Goal: Contribute content: Contribute content

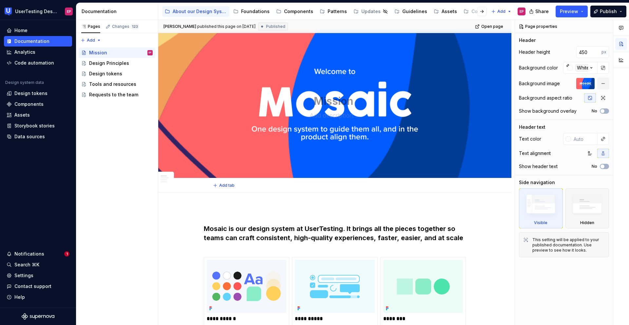
scroll to position [6, 0]
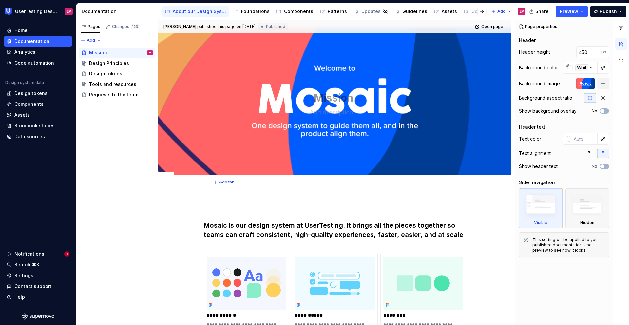
type textarea "*"
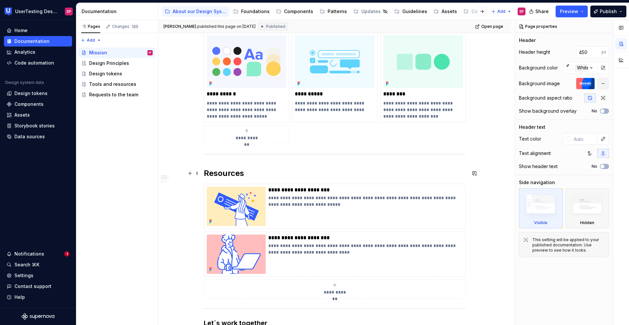
scroll to position [228, 0]
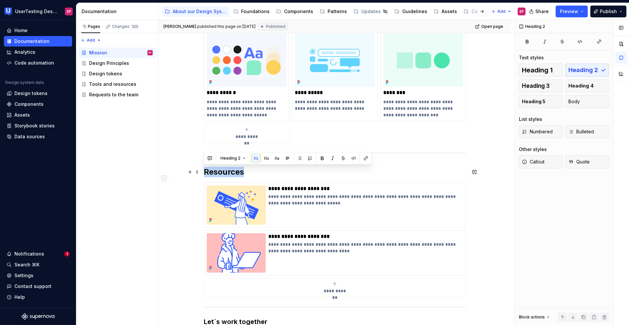
drag, startPoint x: 242, startPoint y: 172, endPoint x: 202, endPoint y: 169, distance: 40.1
click at [202, 169] on div "**********" at bounding box center [334, 270] width 353 height 607
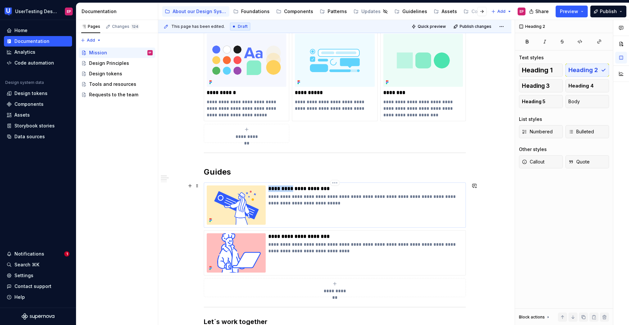
drag, startPoint x: 294, startPoint y: 189, endPoint x: 269, endPoint y: 189, distance: 24.6
click at [269, 189] on p "**********" at bounding box center [365, 188] width 195 height 7
type textarea "*"
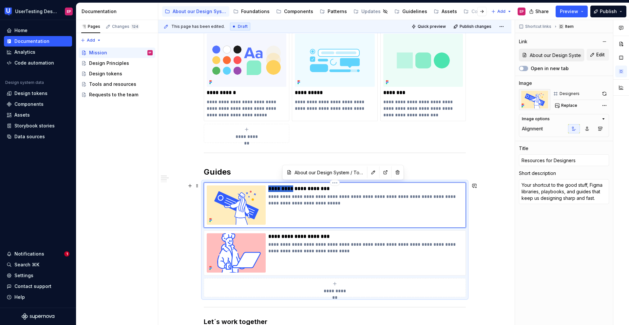
type textarea "*"
type input "G for Designers"
type textarea "*"
type input "Gu for Designers"
type textarea "*"
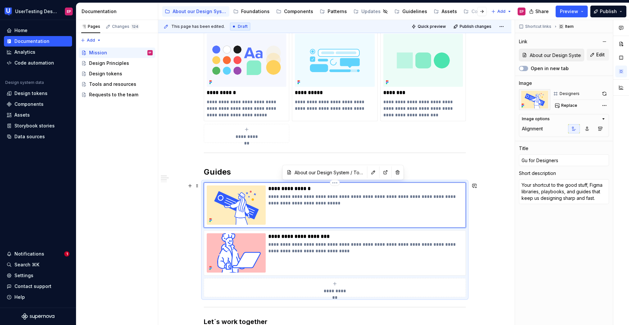
type input "Gui for Designers"
type textarea "*"
type input "Guid for Designers"
type textarea "*"
type input "Guide for Designers"
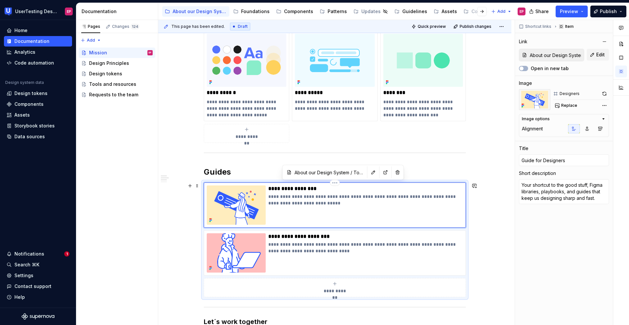
type textarea "*"
type input "Guides for Designers"
drag, startPoint x: 295, startPoint y: 236, endPoint x: 266, endPoint y: 236, distance: 28.2
click at [266, 236] on div "**********" at bounding box center [335, 252] width 256 height 39
type textarea "*"
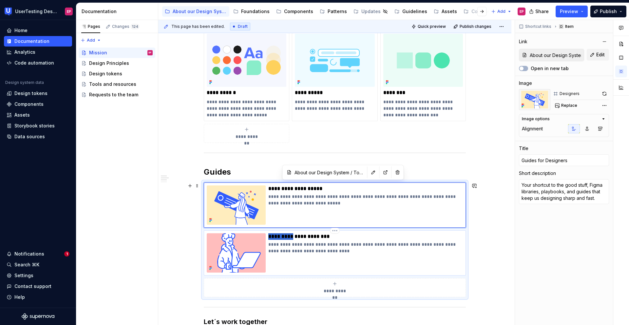
type input "Resources for Engineers"
type textarea "Quick access to code libraries, API docs, and contribution guides to help engin…"
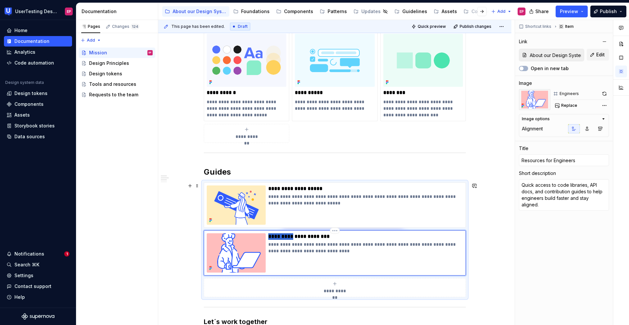
type textarea "*"
type input "G for Engineers"
type textarea "*"
type input "Gu for Engineers"
type textarea "*"
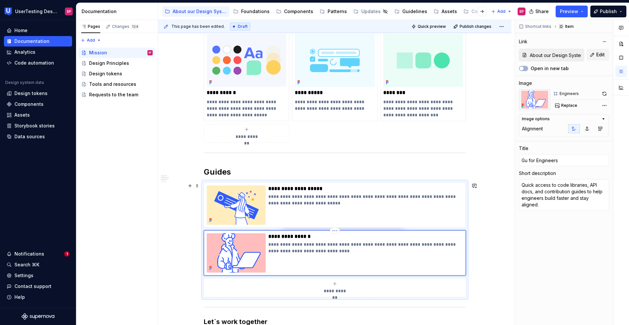
type input "Gui for Engineers"
type textarea "*"
type input "Guid for Engineers"
type textarea "*"
type input "Guide for Engineers"
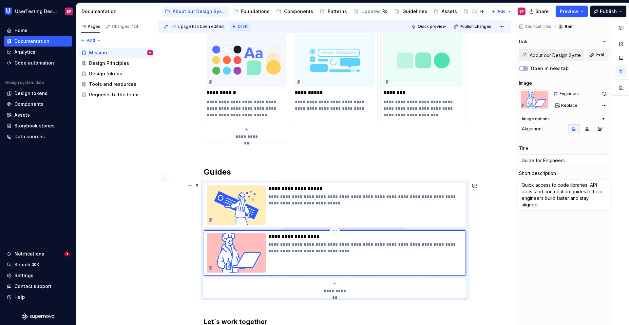
type textarea "*"
type input "Guides for Engineers"
click at [193, 235] on div "**********" at bounding box center [334, 270] width 353 height 607
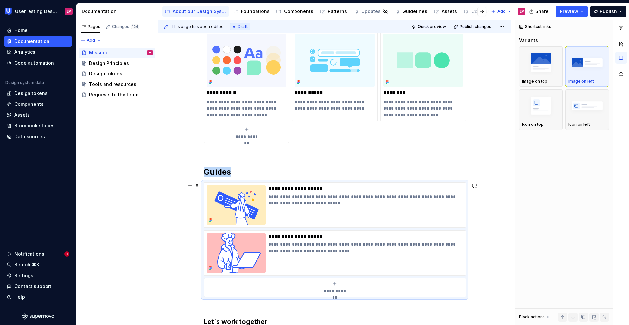
click at [193, 235] on div "**********" at bounding box center [334, 270] width 353 height 607
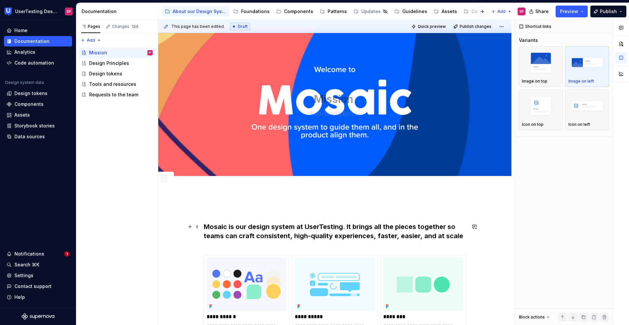
scroll to position [0, 0]
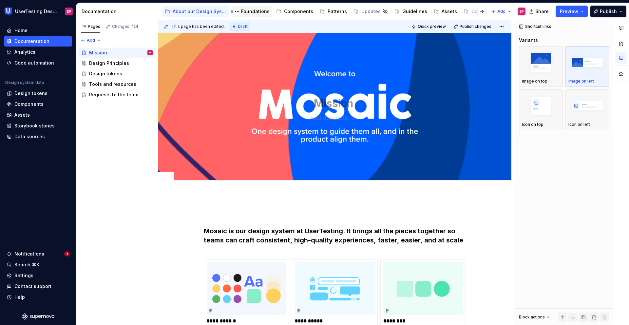
click at [246, 14] on div "Foundations" at bounding box center [255, 11] width 29 height 7
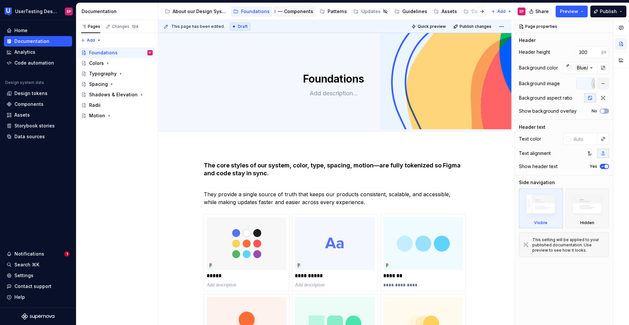
click at [302, 12] on div "Components" at bounding box center [298, 11] width 29 height 7
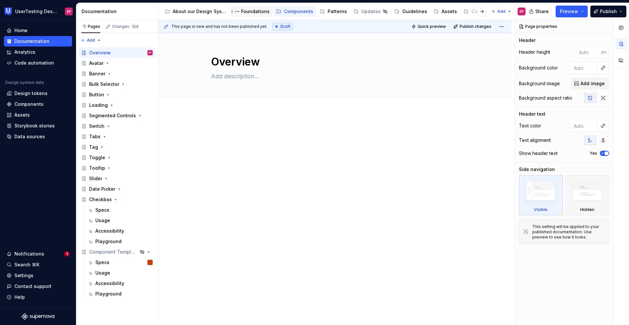
click at [254, 9] on div "Foundations" at bounding box center [255, 11] width 29 height 7
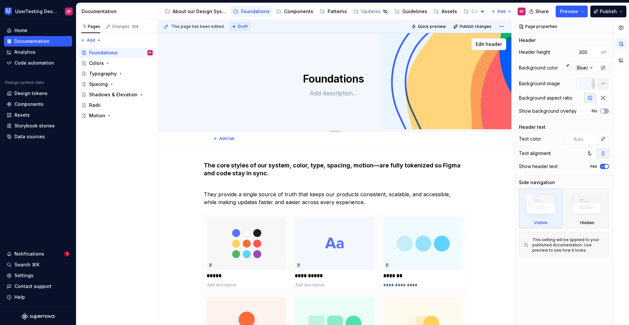
click at [276, 78] on textarea "Foundations" at bounding box center [334, 79] width 248 height 16
click at [353, 151] on div "**********" at bounding box center [334, 322] width 353 height 352
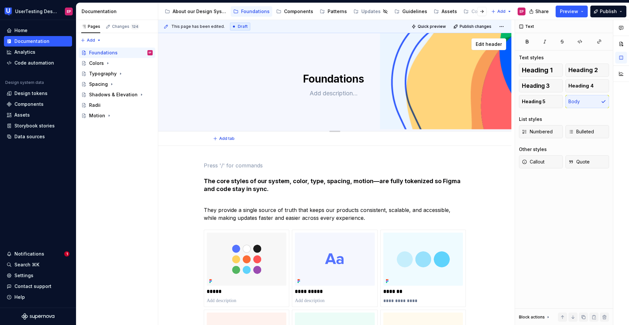
click at [347, 120] on div "Foundations Edit header" at bounding box center [334, 82] width 353 height 98
click at [273, 183] on h4 "The core styles of our system, color, type, spacing, motion—are fully tokenized…" at bounding box center [335, 189] width 262 height 24
click at [136, 52] on button "Page tree" at bounding box center [138, 52] width 9 height 9
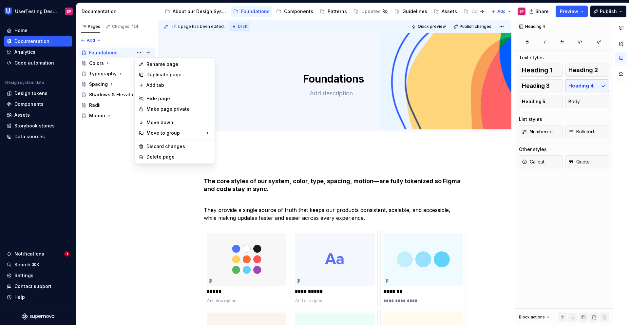
click at [284, 14] on html "UserTesting Design System EP Home Documentation Analytics Code automation Desig…" at bounding box center [314, 162] width 629 height 325
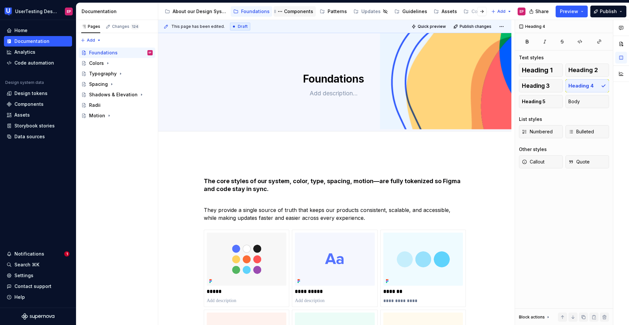
click at [286, 13] on div "Components" at bounding box center [298, 11] width 29 height 7
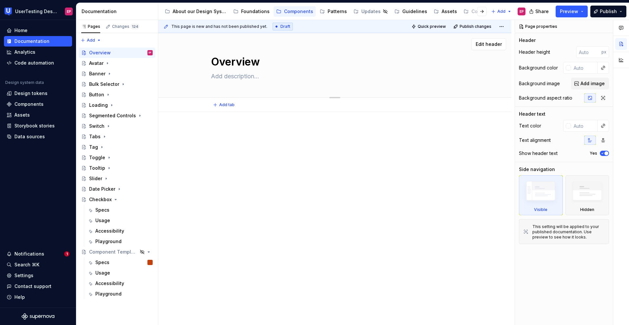
click at [233, 61] on textarea "Overview" at bounding box center [334, 62] width 248 height 16
click at [214, 64] on textarea "Overview" at bounding box center [334, 62] width 248 height 16
type textarea "*"
type textarea "COverview"
type textarea "*"
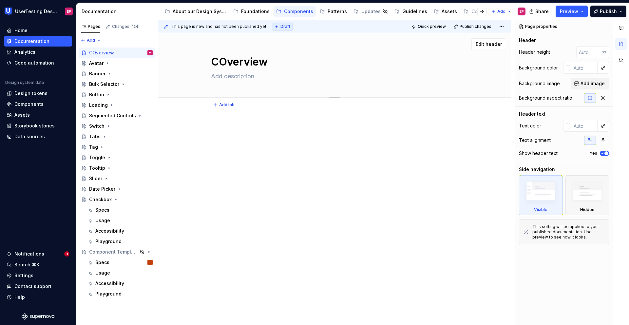
type textarea "CoOverview"
type textarea "*"
type textarea "ComOverview"
type textarea "*"
type textarea "CompOverview"
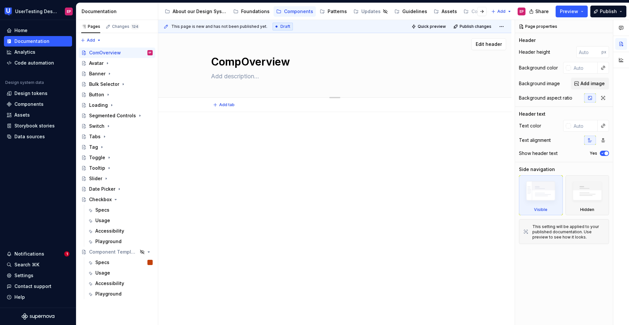
type textarea "*"
type textarea "CompoOverview"
type textarea "*"
type textarea "ComponOverview"
type textarea "*"
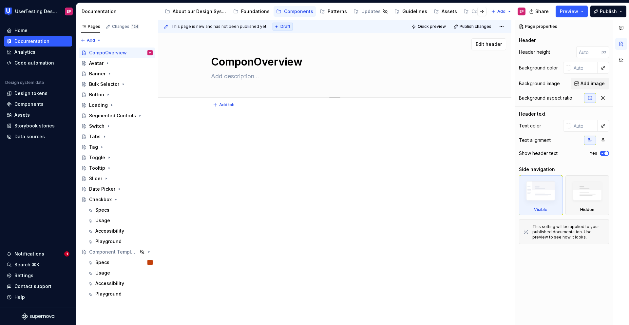
type textarea "CompontOverview"
type textarea "*"
type textarea "CompontenOverview"
type textarea "*"
type textarea "CompontentOverview"
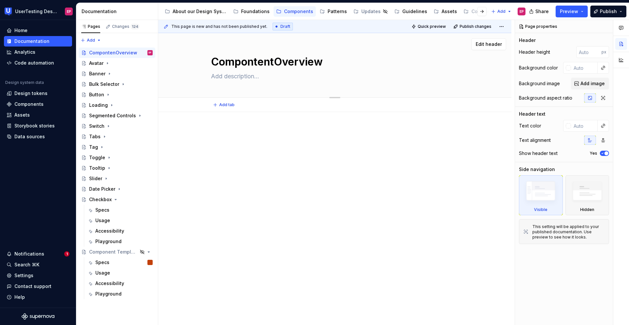
type textarea "*"
type textarea "CompontentsOverview"
type textarea "*"
type textarea "Compontents Overview"
type textarea "*"
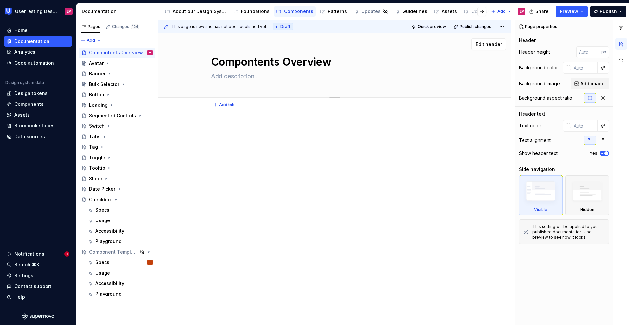
type textarea "Components Overview"
type textarea "*"
type textarea "Components Overview"
click at [257, 16] on div "About our Design System Foundations Components Patterns Updates Guidelines Asse…" at bounding box center [325, 11] width 326 height 13
click at [257, 16] on div "Foundations" at bounding box center [252, 11] width 42 height 10
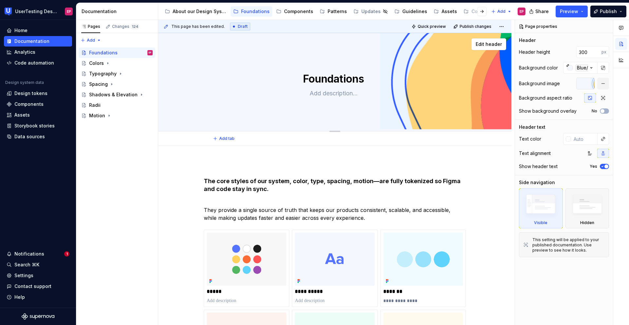
click at [266, 127] on div "Foundations Edit header" at bounding box center [334, 82] width 353 height 98
click at [296, 13] on div "Components" at bounding box center [298, 11] width 29 height 7
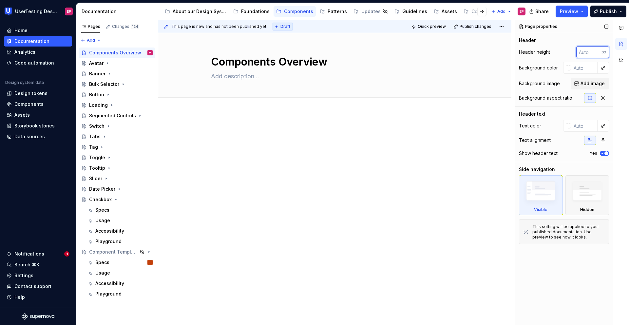
type textarea "*"
drag, startPoint x: 589, startPoint y: 53, endPoint x: 571, endPoint y: 50, distance: 17.6
click at [571, 50] on div "Header height px" at bounding box center [564, 52] width 90 height 12
type input "300"
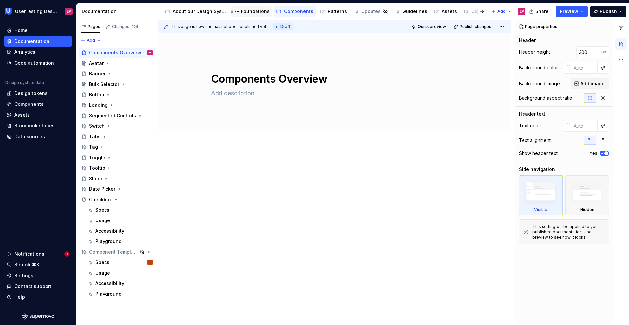
click at [246, 13] on div "Foundations" at bounding box center [255, 11] width 29 height 7
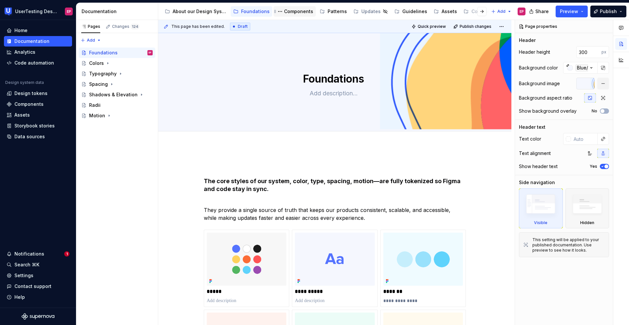
click at [292, 10] on div "Components" at bounding box center [298, 11] width 29 height 7
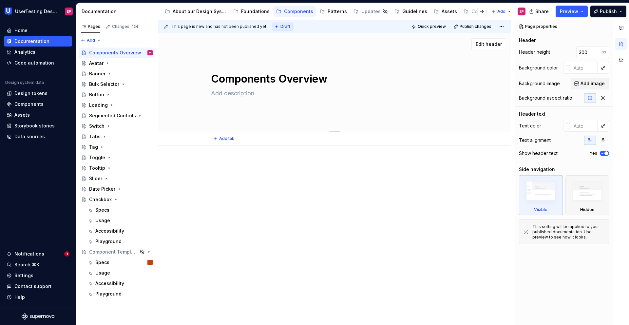
click at [387, 118] on div "Components Overview Edit header" at bounding box center [334, 82] width 353 height 98
click at [416, 112] on div "Components Overview" at bounding box center [335, 82] width 248 height 64
click at [600, 142] on button "button" at bounding box center [603, 140] width 12 height 9
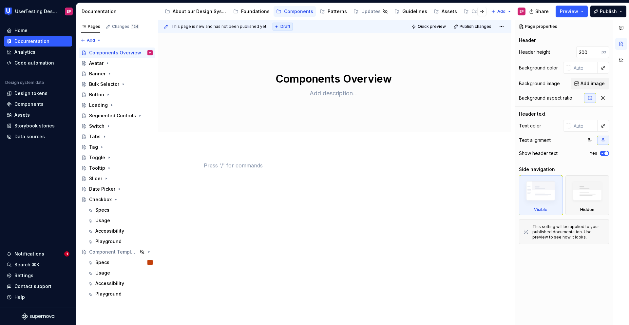
click at [347, 166] on p at bounding box center [335, 166] width 262 height 8
click at [248, 13] on div "Foundations" at bounding box center [255, 11] width 29 height 7
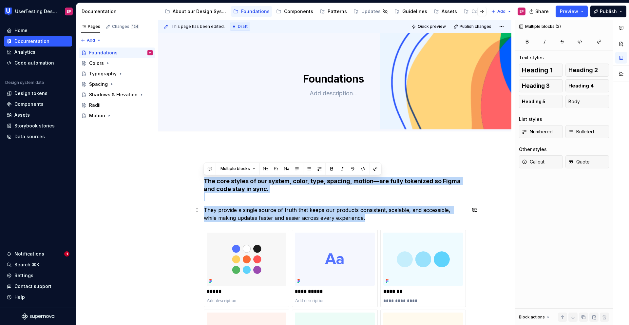
drag, startPoint x: 205, startPoint y: 180, endPoint x: 379, endPoint y: 219, distance: 178.5
click at [379, 219] on div "**********" at bounding box center [335, 285] width 262 height 247
copy div "The core styles of our system, color, type, spacing, motion—are fully tokenized…"
click at [294, 12] on div "Components" at bounding box center [298, 11] width 29 height 7
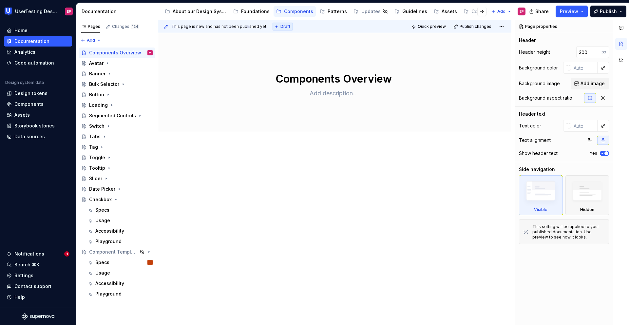
click at [258, 154] on div at bounding box center [334, 219] width 353 height 146
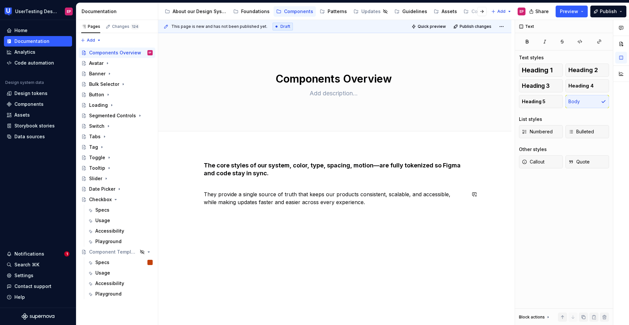
click at [286, 252] on div "The core styles of our system, color, type, spacing, motion—are fully tokenized…" at bounding box center [334, 229] width 353 height 166
click at [250, 14] on div "Foundations" at bounding box center [255, 11] width 29 height 7
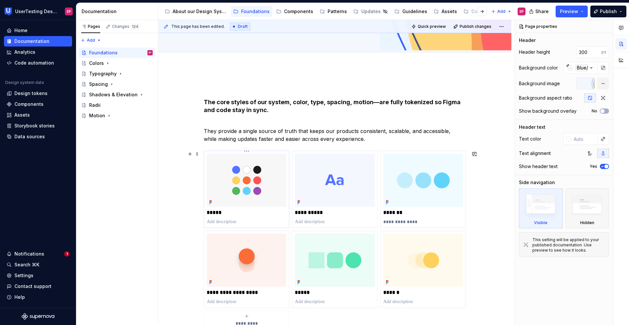
scroll to position [83, 0]
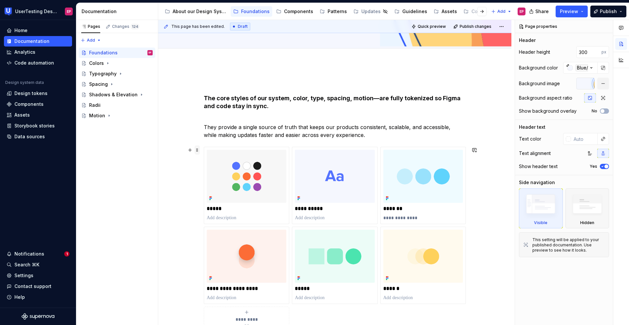
click at [197, 150] on span at bounding box center [197, 149] width 5 height 9
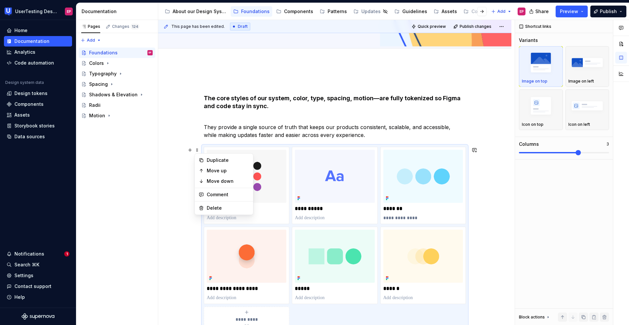
click at [483, 208] on div "**********" at bounding box center [334, 247] width 353 height 368
click at [302, 11] on div "Components" at bounding box center [298, 11] width 29 height 7
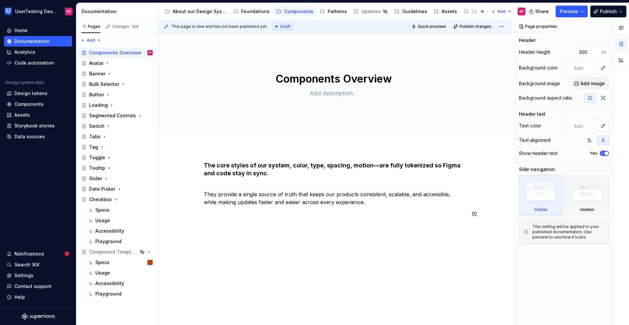
click at [217, 227] on div "The core styles of our system, color, type, spacing, motion—are fully tokenized…" at bounding box center [334, 235] width 353 height 178
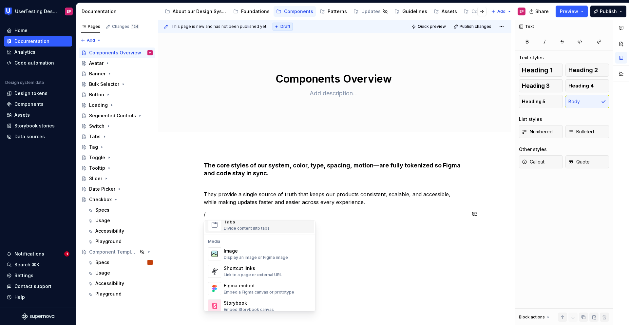
scroll to position [290, 0]
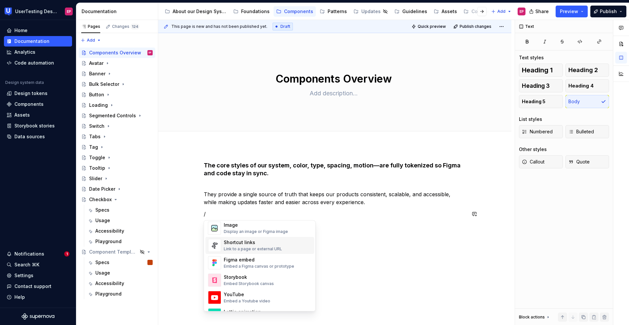
click at [238, 248] on div "Link to a page or external URL" at bounding box center [253, 249] width 58 height 5
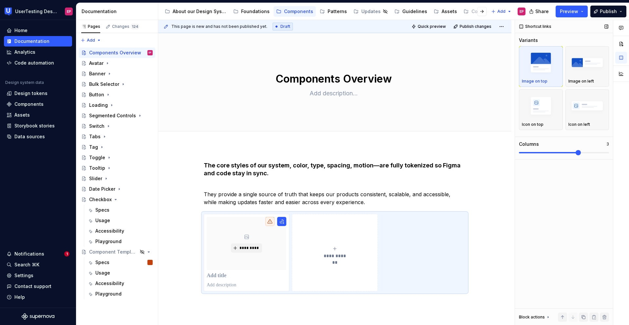
click at [581, 153] on span at bounding box center [578, 152] width 5 height 5
click at [587, 153] on span at bounding box center [564, 152] width 90 height 1
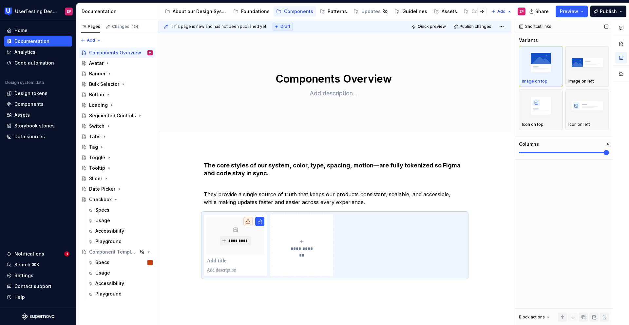
click at [604, 151] on span at bounding box center [606, 152] width 5 height 5
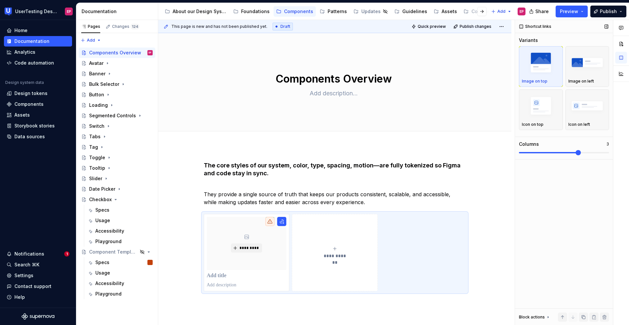
click at [579, 152] on span at bounding box center [549, 152] width 60 height 1
click at [219, 275] on p at bounding box center [247, 276] width 80 height 7
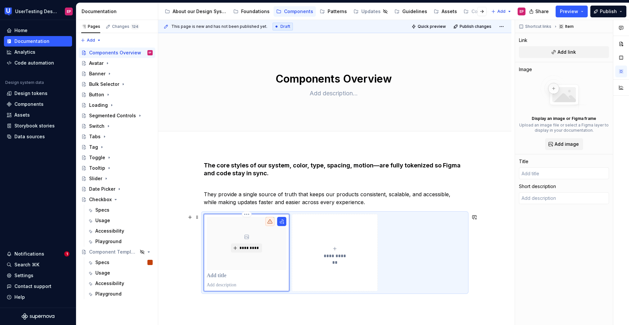
type textarea "*"
type input "A"
type textarea "*"
type input "Av"
click at [406, 270] on div "**********" at bounding box center [335, 252] width 262 height 77
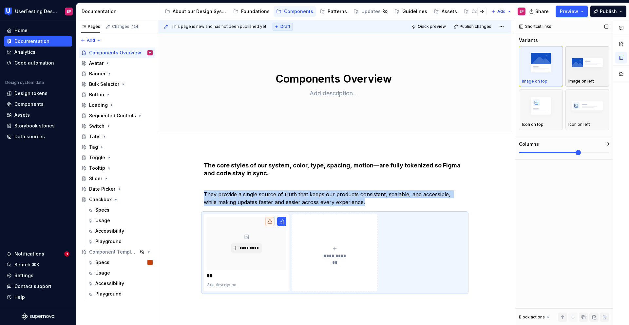
click at [581, 76] on div "button" at bounding box center [587, 62] width 38 height 27
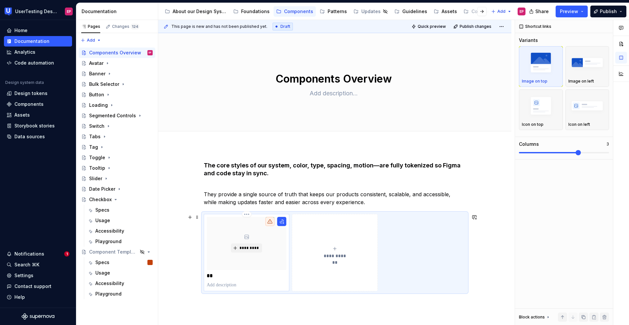
click at [209, 275] on p "**" at bounding box center [247, 276] width 80 height 7
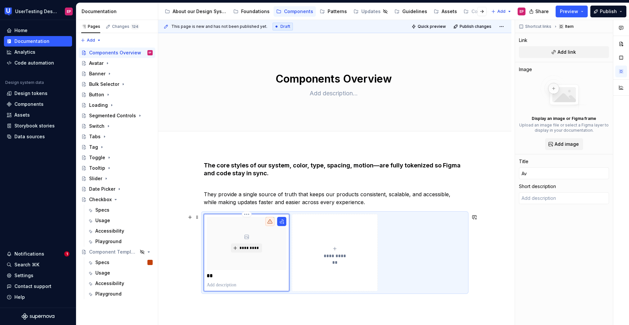
click at [214, 275] on p "**" at bounding box center [247, 276] width 80 height 7
type textarea "*"
type input "Ava"
type textarea "*"
type input "Avat"
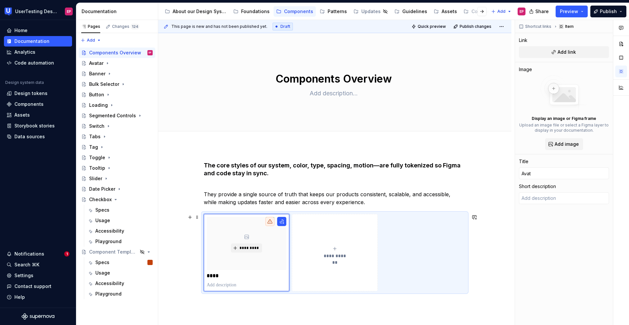
type textarea "*"
type input "Avata"
type textarea "*"
type input "Avatar"
click at [320, 278] on button "**********" at bounding box center [335, 252] width 86 height 77
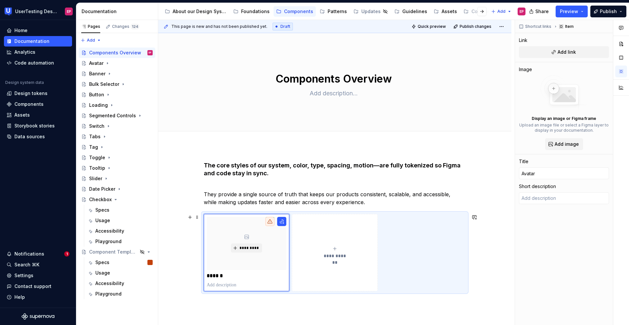
type textarea "*"
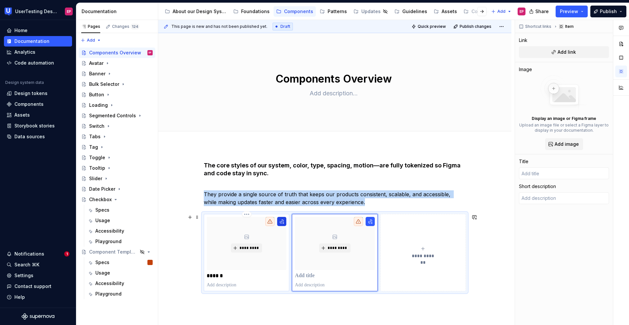
type textarea "*"
type input "Avatar"
click at [281, 221] on button "button" at bounding box center [281, 221] width 9 height 9
type textarea "*"
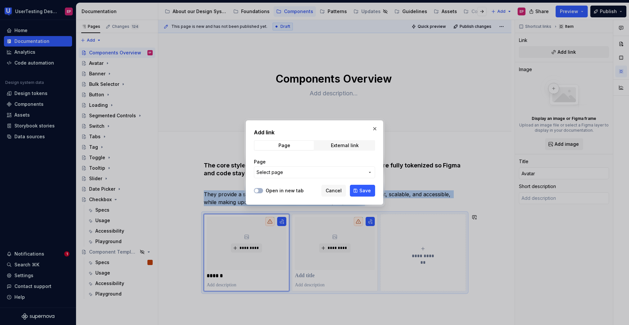
click at [293, 173] on span "Select page" at bounding box center [311, 172] width 108 height 7
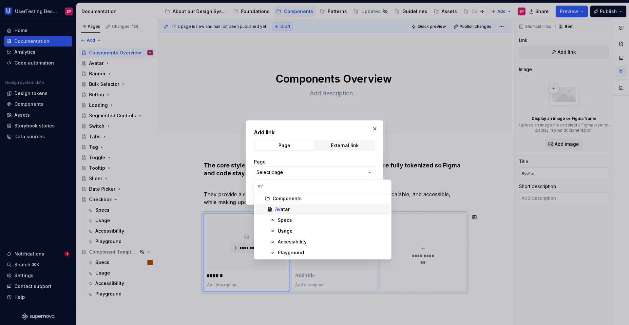
type input "av"
click at [286, 210] on div "Av atar" at bounding box center [282, 209] width 14 height 7
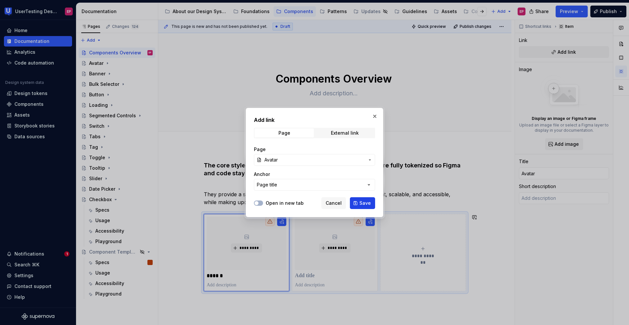
click at [363, 202] on span "Save" at bounding box center [364, 203] width 11 height 7
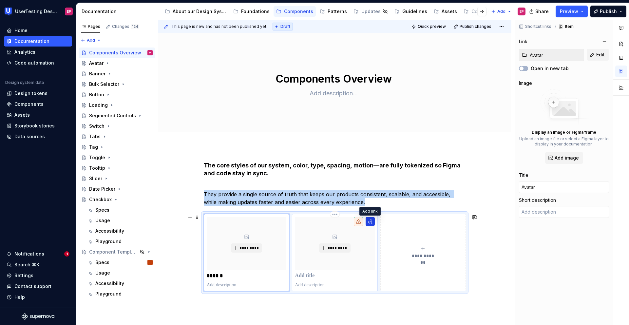
type textarea "*"
click at [371, 220] on button "button" at bounding box center [370, 221] width 9 height 9
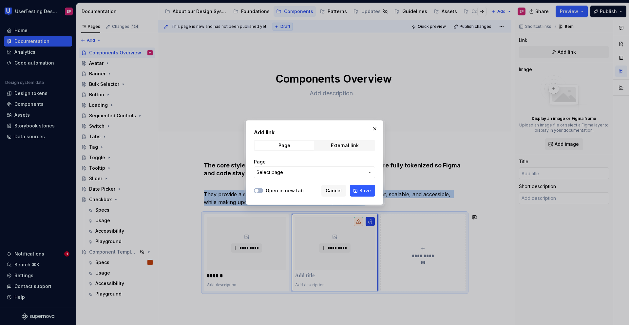
type textarea "*"
click at [295, 175] on span "Select page" at bounding box center [311, 172] width 108 height 7
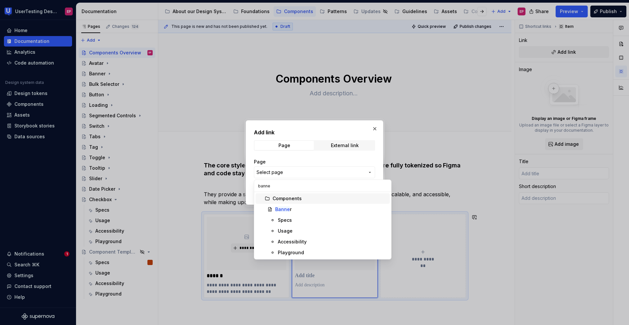
type input "banner"
click at [296, 206] on div "Banner" at bounding box center [331, 209] width 112 height 7
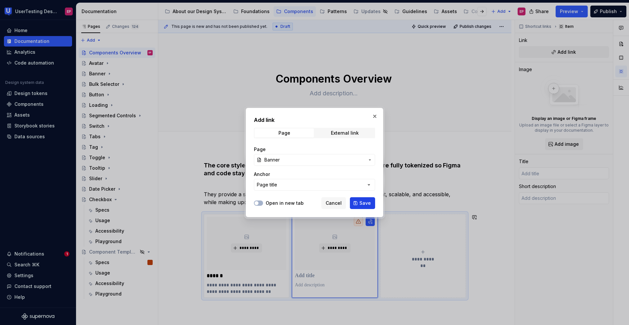
click at [365, 204] on span "Save" at bounding box center [364, 203] width 11 height 7
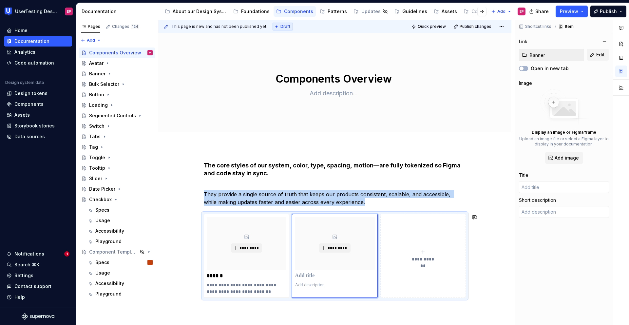
type textarea "*"
type input "Banner"
type textarea "Use banners for displaying supplemental information in a workflow."
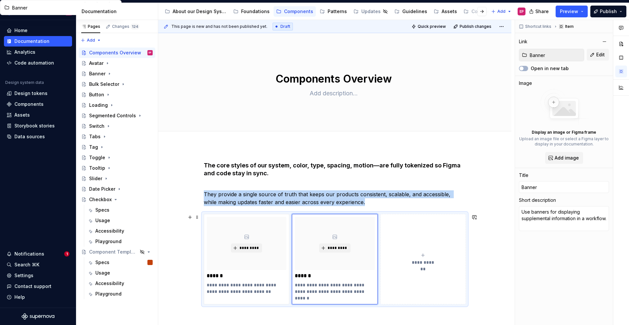
click at [421, 257] on icon "submit" at bounding box center [422, 255] width 5 height 5
type textarea "*"
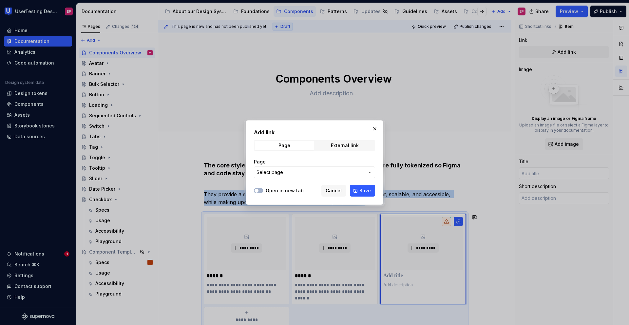
click at [343, 171] on span "Select page" at bounding box center [311, 172] width 108 height 7
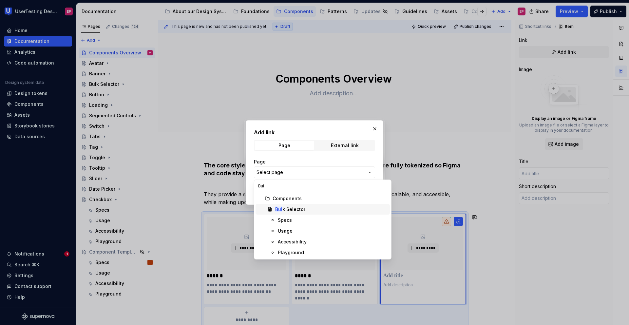
type input "Bul"
click at [310, 212] on div "Bul k Selector" at bounding box center [331, 209] width 112 height 7
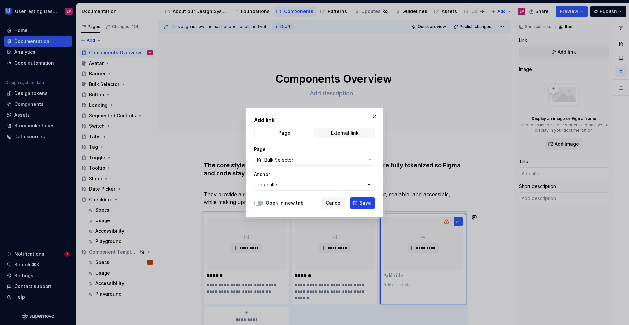
click at [362, 197] on button "Save" at bounding box center [362, 203] width 25 height 12
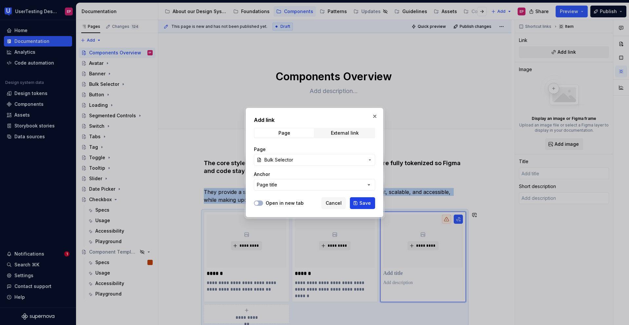
type textarea "*"
type input "Bulk Selector"
type textarea "Help users take action on multiple selected elements."
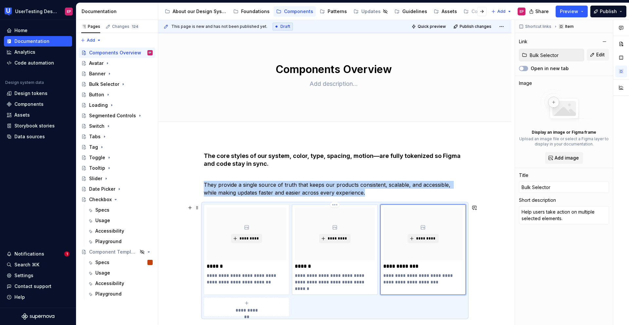
scroll to position [94, 0]
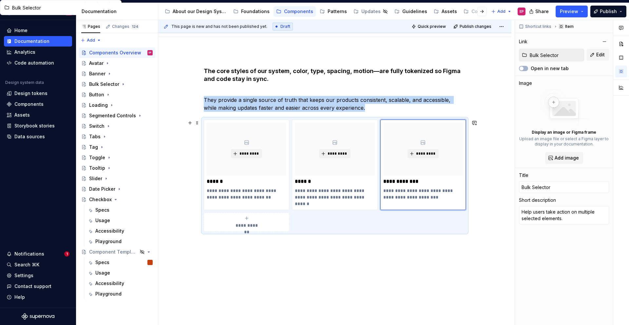
click at [261, 221] on div "**********" at bounding box center [247, 222] width 80 height 13
type textarea "*"
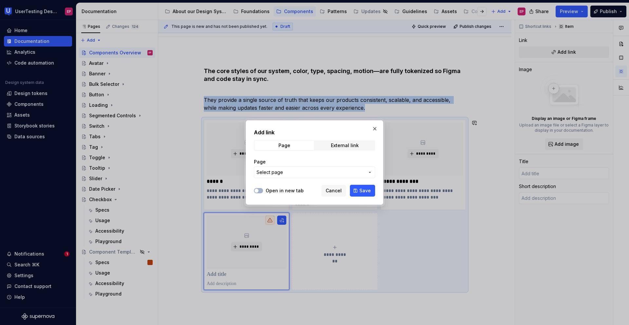
click at [287, 168] on button "Select page" at bounding box center [314, 172] width 121 height 12
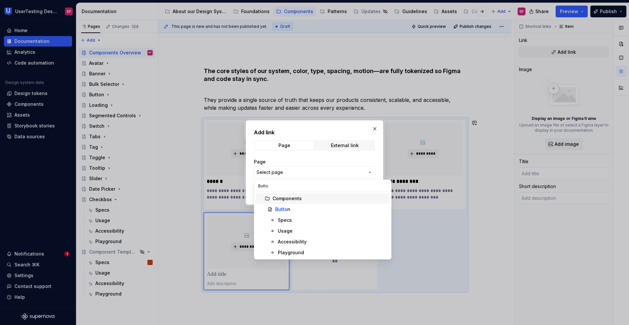
type input "Button"
click at [288, 208] on mark "Button" at bounding box center [282, 209] width 15 height 6
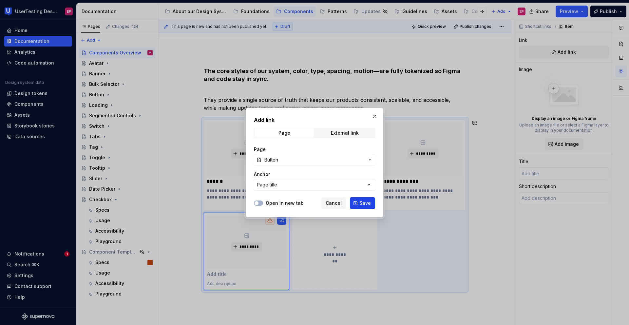
click at [361, 201] on span "Save" at bounding box center [364, 203] width 11 height 7
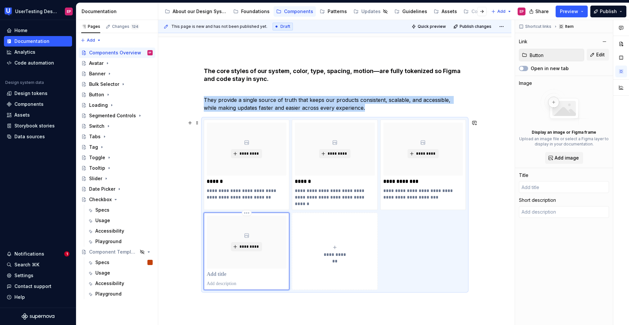
type textarea "*"
type input "Button"
type textarea "Buttons allow users to take actions, and make choices, with a single tap."
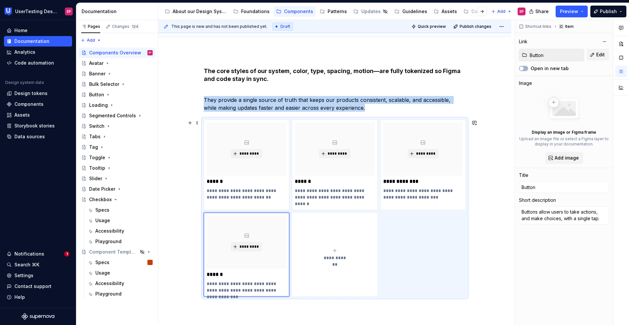
click at [331, 257] on span "**********" at bounding box center [335, 258] width 29 height 7
type textarea "*"
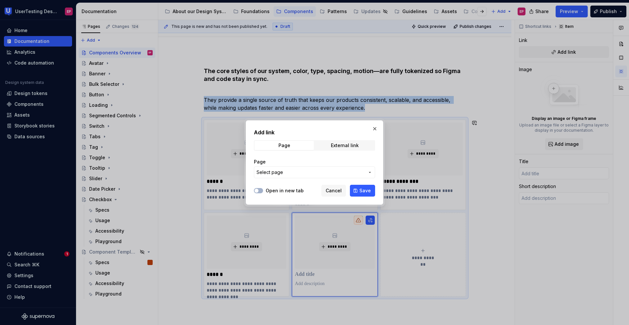
click at [293, 176] on button "Select page" at bounding box center [314, 172] width 121 height 12
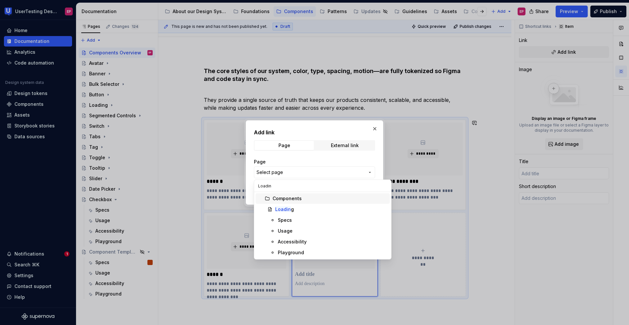
type input "Loading"
click at [307, 204] on span "Loading" at bounding box center [323, 209] width 134 height 10
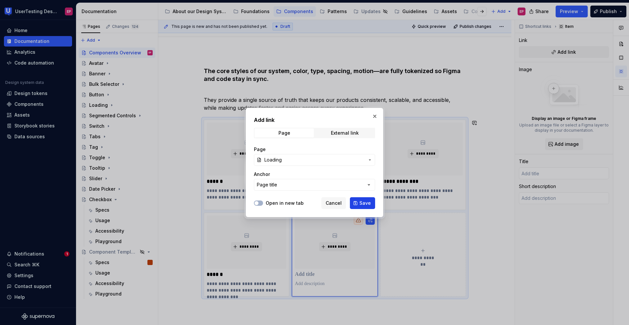
click at [362, 203] on span "Save" at bounding box center [364, 203] width 11 height 7
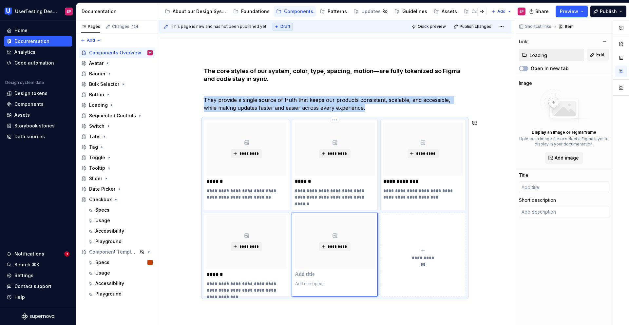
type textarea "*"
type input "Loading"
type textarea "A visual indicator that a process is happening in the background but the interf…"
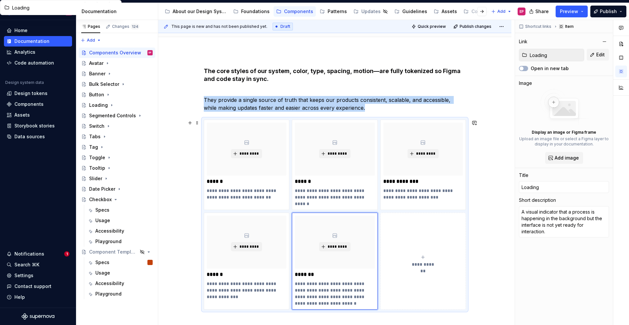
click at [420, 297] on button "**********" at bounding box center [423, 261] width 86 height 97
type textarea "*"
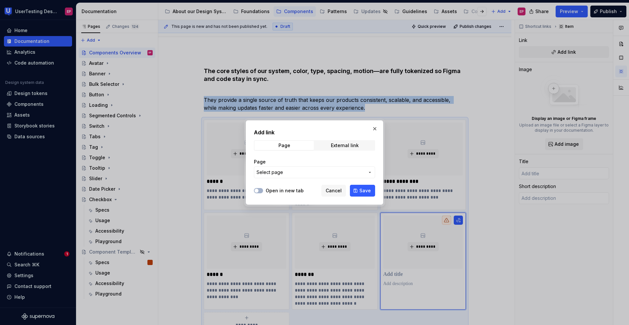
type textarea "*"
click at [299, 173] on span "Select page" at bounding box center [311, 172] width 108 height 7
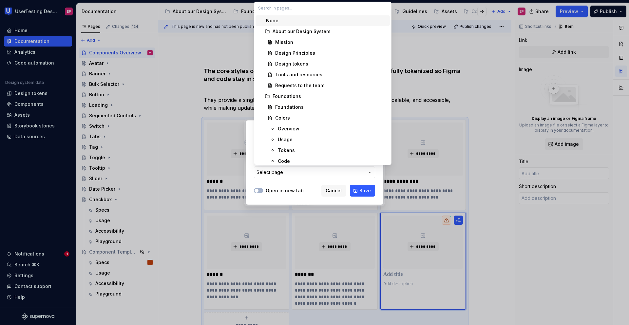
click at [299, 173] on div "Add link Page External link Page Select page Open in new tab Cancel Save" at bounding box center [314, 162] width 629 height 325
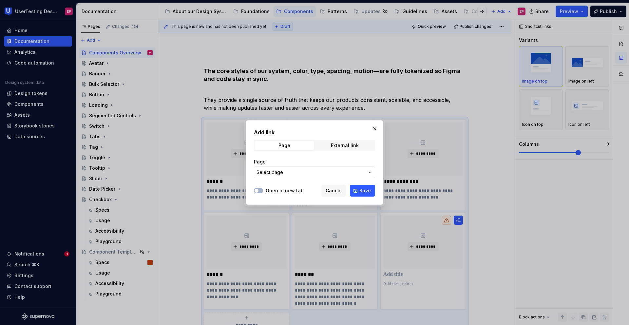
click at [290, 172] on span "Select page" at bounding box center [311, 172] width 108 height 7
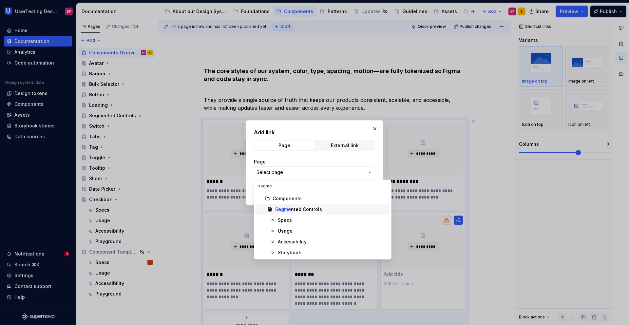
type input "segme"
click at [303, 205] on span "Segme nted Controls" at bounding box center [323, 209] width 134 height 10
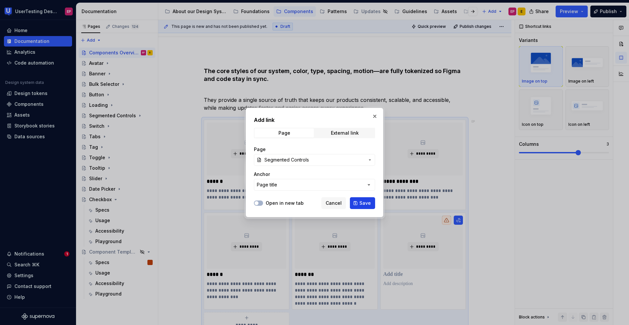
click at [358, 202] on button "Save" at bounding box center [362, 203] width 25 height 12
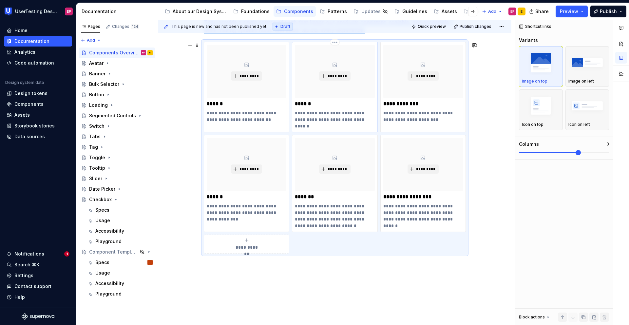
scroll to position [206, 0]
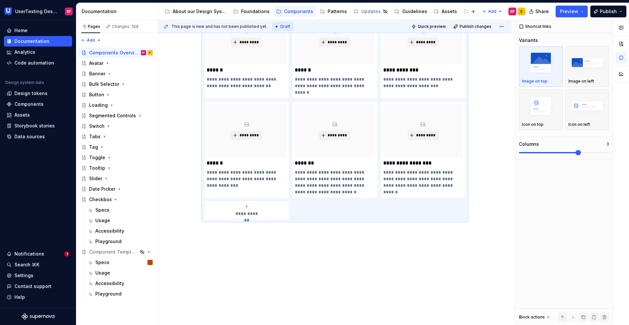
click at [247, 206] on icon "submit" at bounding box center [246, 206] width 5 height 5
type textarea "*"
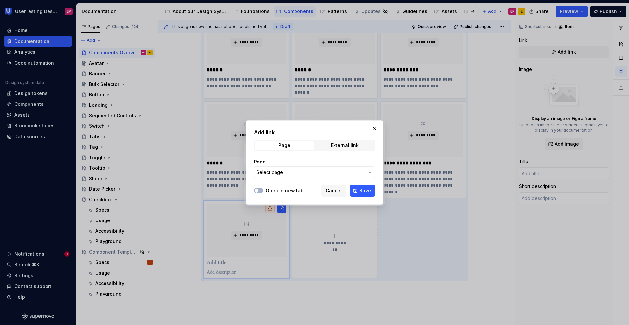
click at [279, 170] on span "Select page" at bounding box center [270, 172] width 27 height 7
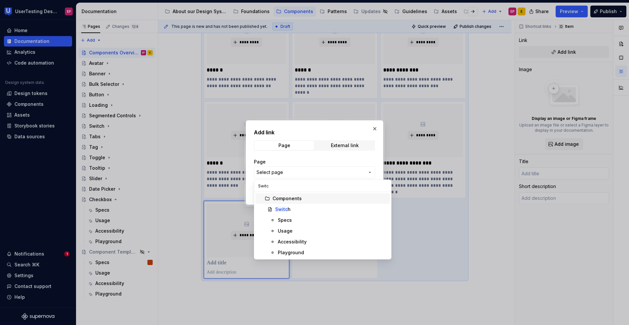
type input "Switch"
click at [297, 210] on div "Switch" at bounding box center [331, 209] width 112 height 7
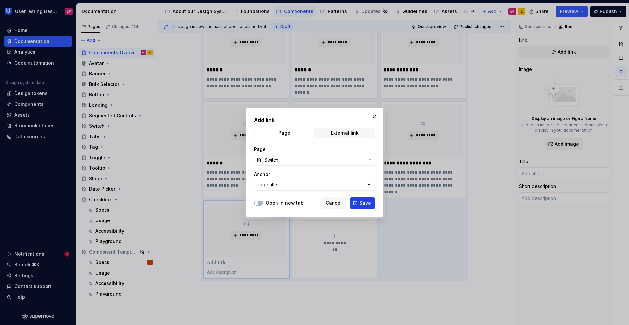
click at [359, 201] on button "Save" at bounding box center [362, 203] width 25 height 12
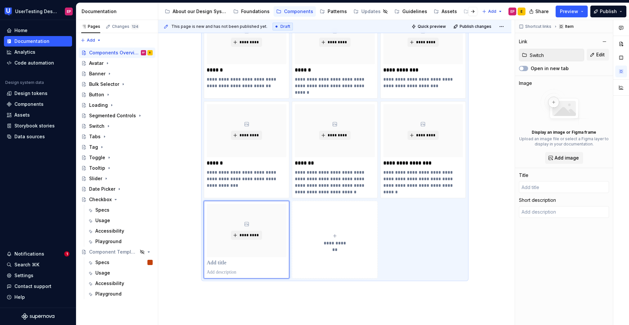
type textarea "*"
type input "Switch"
type textarea "Switches toggle the state of a single setting on or off."
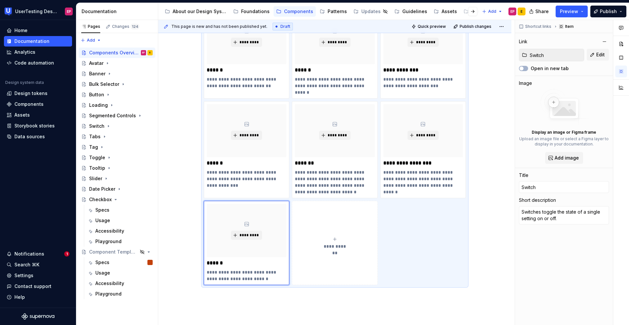
click at [314, 252] on button "**********" at bounding box center [335, 243] width 86 height 84
type textarea "*"
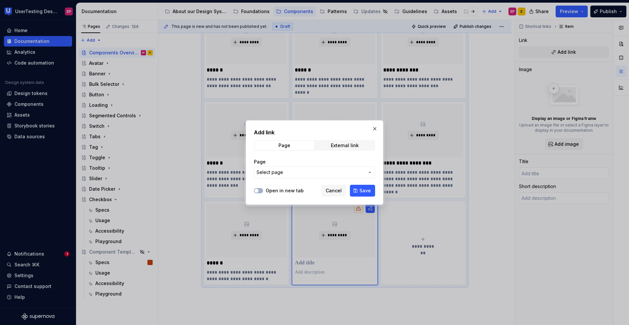
click at [298, 178] on button "Select page" at bounding box center [314, 172] width 121 height 12
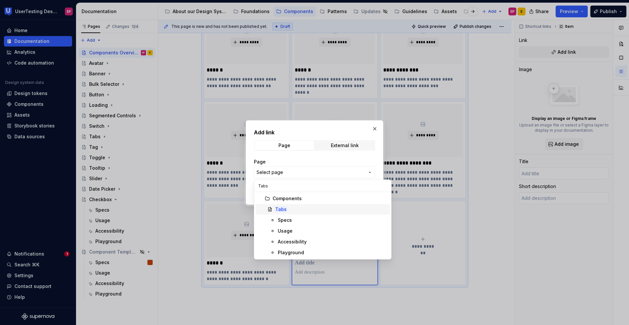
type input "Tabs"
click at [297, 209] on div "Tabs" at bounding box center [331, 209] width 112 height 7
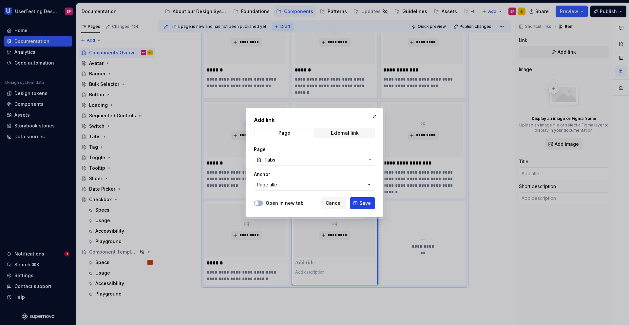
click at [364, 206] on span "Save" at bounding box center [364, 203] width 11 height 7
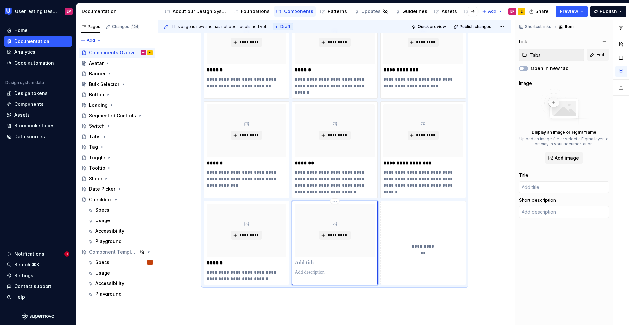
type textarea "*"
type input "Tabs"
type textarea "Tabs are used to quickly navigate between views within the same context."
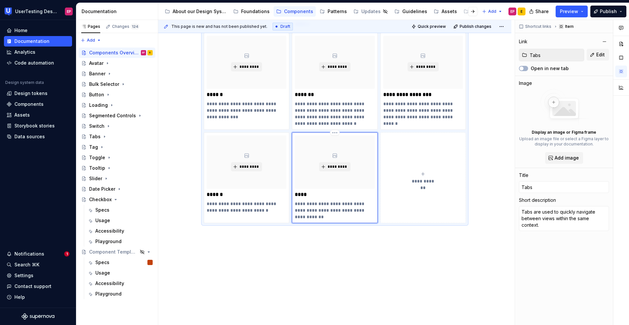
scroll to position [275, 0]
click at [402, 203] on button "**********" at bounding box center [423, 177] width 86 height 90
type textarea "*"
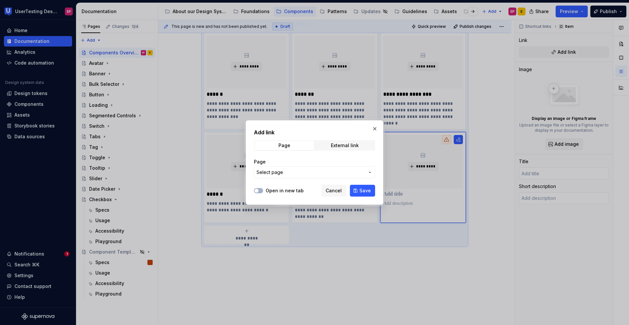
click at [293, 169] on span "Select page" at bounding box center [311, 172] width 108 height 7
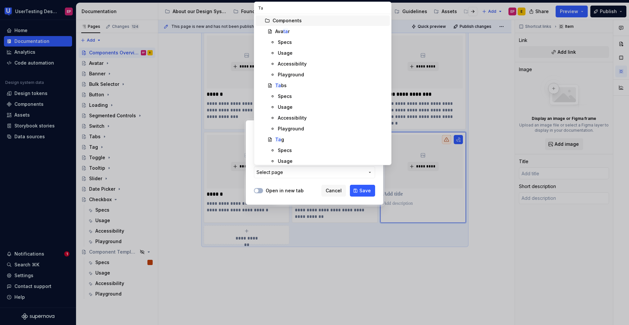
type input "Tag"
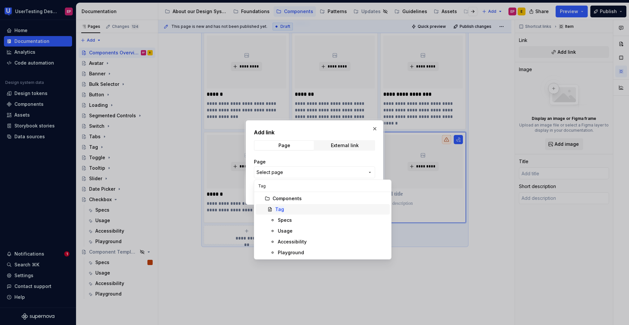
click at [289, 206] on div "Tag" at bounding box center [331, 209] width 112 height 7
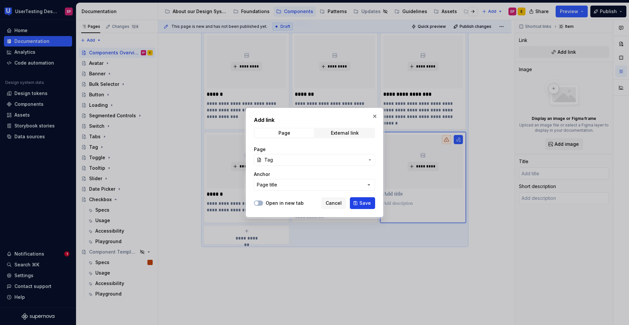
click at [359, 201] on button "Save" at bounding box center [362, 203] width 25 height 12
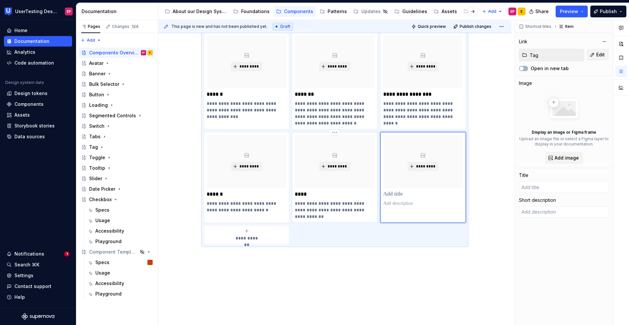
type textarea "*"
type input "Tag"
type textarea "Use tags to label, categorise, or organise items using keywords that describe t…"
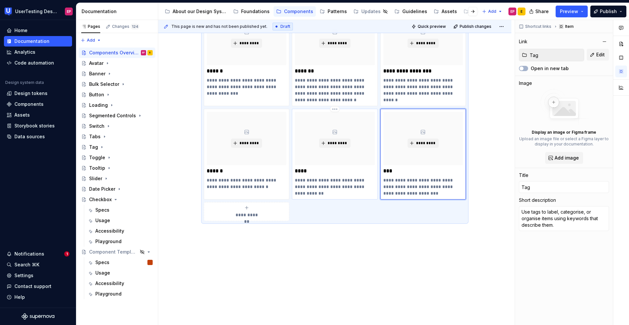
scroll to position [299, 0]
click at [263, 211] on div "**********" at bounding box center [247, 210] width 80 height 13
type textarea "*"
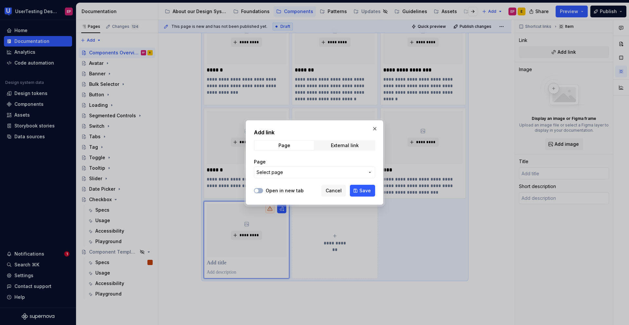
click at [283, 174] on span "Select page" at bounding box center [311, 172] width 108 height 7
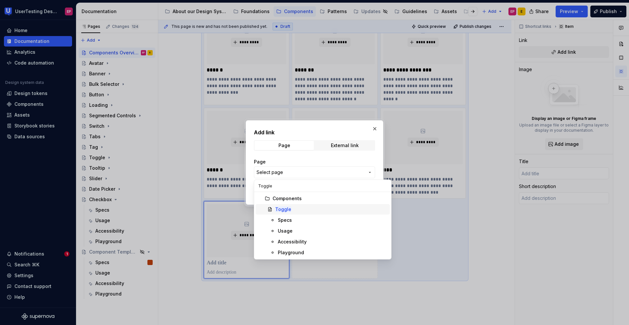
type input "Toggle"
click at [309, 212] on div "Toggle" at bounding box center [331, 209] width 112 height 7
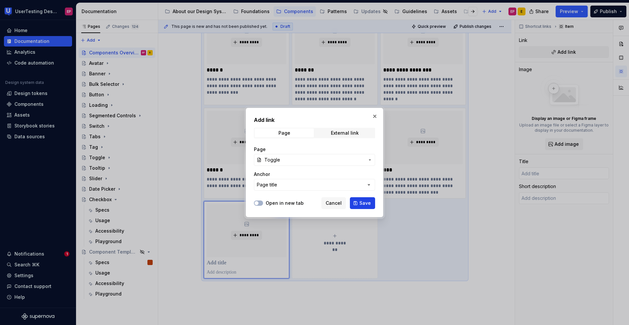
click at [358, 204] on button "Save" at bounding box center [362, 203] width 25 height 12
type textarea "*"
type input "Toggle"
type textarea "A Toggle button can be used to group related options."
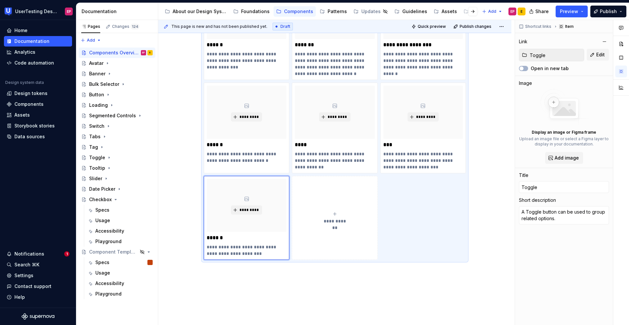
scroll to position [325, 0]
click at [339, 213] on div "**********" at bounding box center [335, 217] width 80 height 13
type textarea "*"
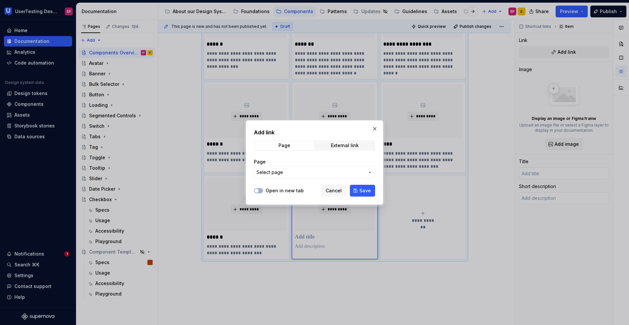
click at [365, 170] on button "Select page" at bounding box center [314, 172] width 121 height 12
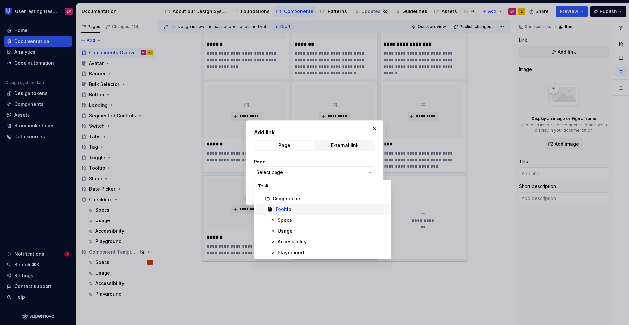
type input "Toolt"
click at [299, 206] on div "Toolt ip" at bounding box center [331, 209] width 112 height 7
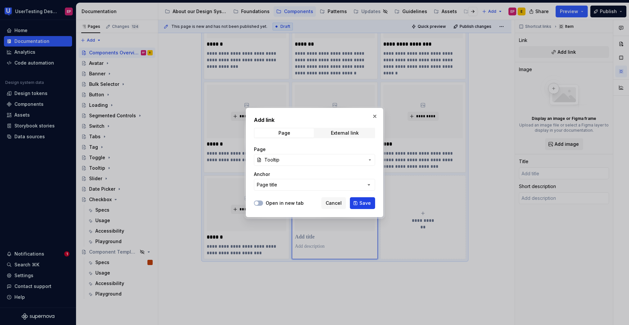
click at [358, 201] on button "Save" at bounding box center [362, 203] width 25 height 12
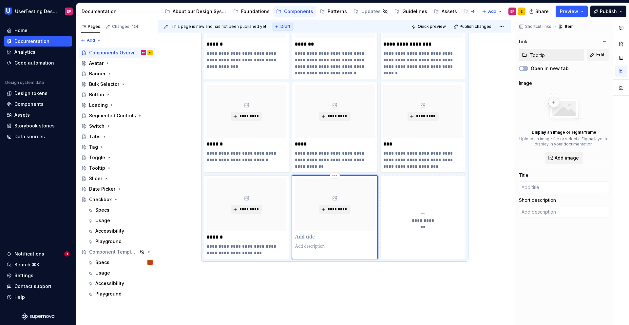
type textarea "*"
type input "Tooltip"
type textarea "Tooltips provide additional information or feedback to an action upon hover, fo…"
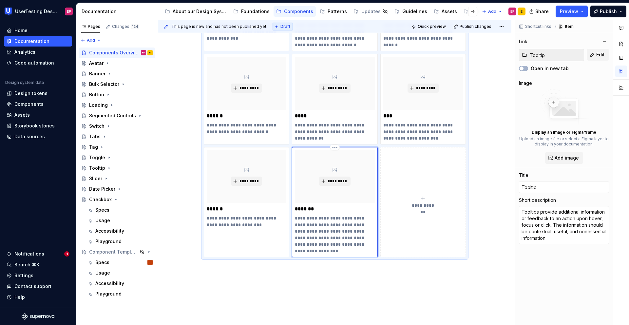
scroll to position [369, 0]
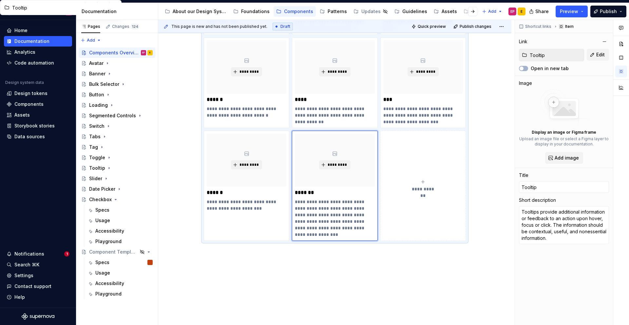
click at [400, 205] on button "**********" at bounding box center [423, 186] width 86 height 110
type textarea "*"
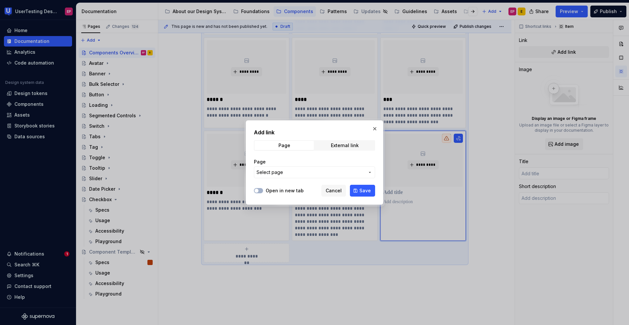
click at [297, 171] on span "Select page" at bounding box center [311, 172] width 108 height 7
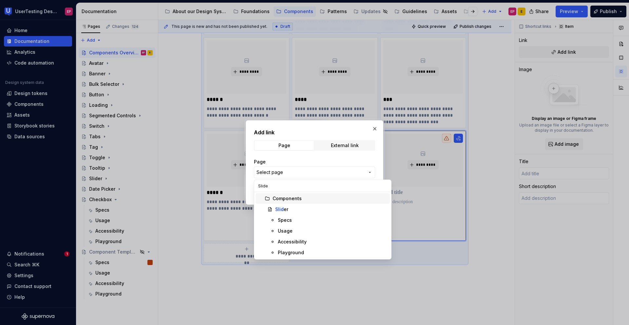
type input "Slider"
click at [313, 206] on div "Slider" at bounding box center [331, 209] width 112 height 7
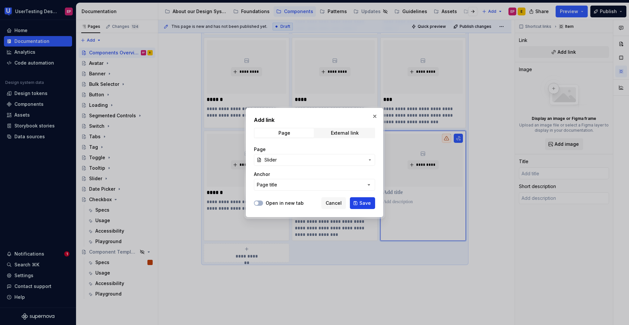
click at [359, 202] on button "Save" at bounding box center [362, 203] width 25 height 12
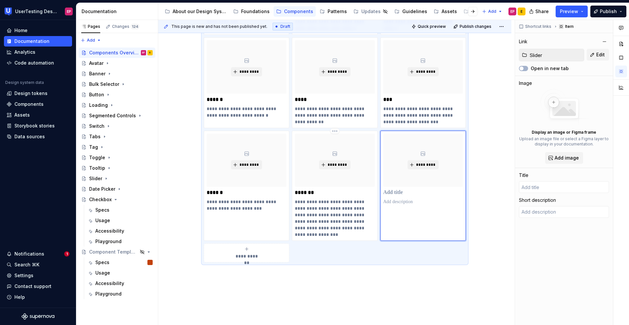
type textarea "*"
type input "Slider"
type textarea "The range slider component allows the user to select a single value or range."
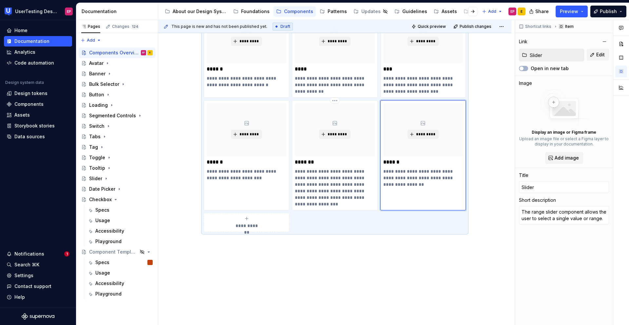
scroll to position [411, 0]
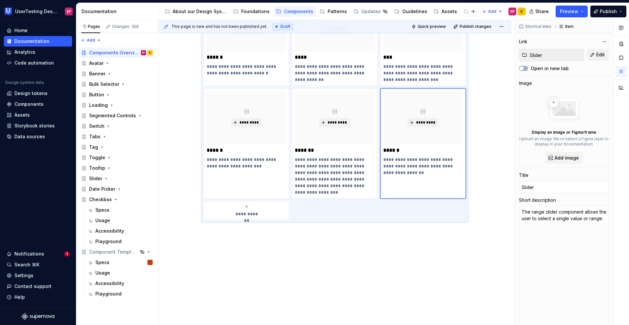
click at [267, 209] on div "**********" at bounding box center [247, 210] width 80 height 13
type textarea "*"
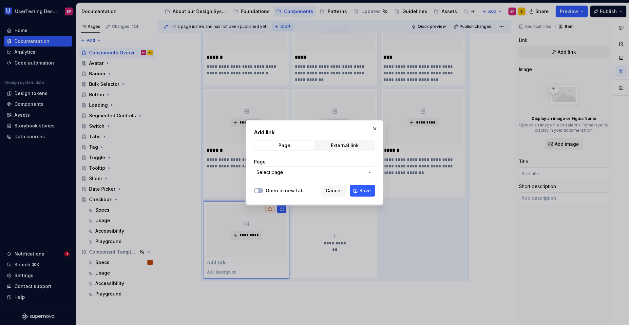
click at [299, 173] on span "Select page" at bounding box center [311, 172] width 108 height 7
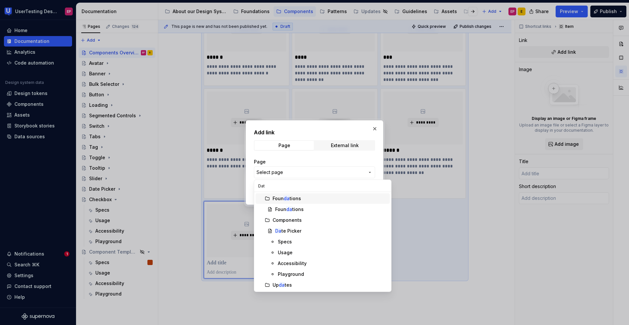
type input "Date"
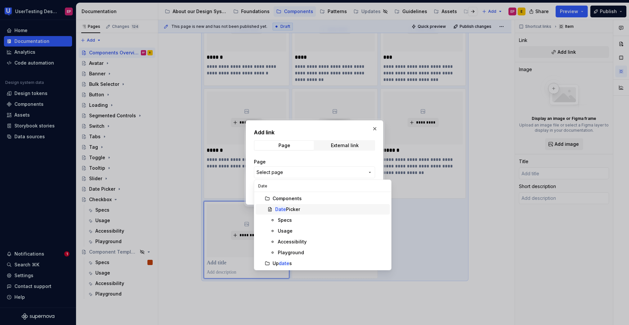
click at [294, 207] on div "Date Picker" at bounding box center [287, 209] width 25 height 7
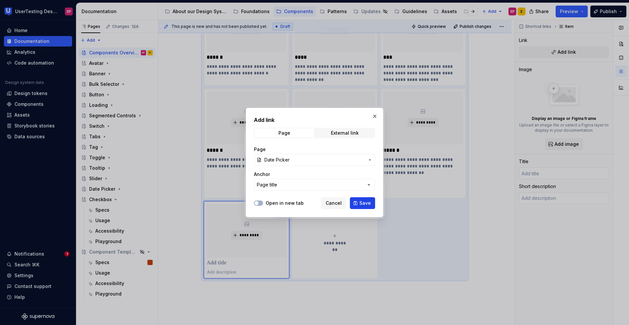
click at [365, 201] on span "Save" at bounding box center [364, 203] width 11 height 7
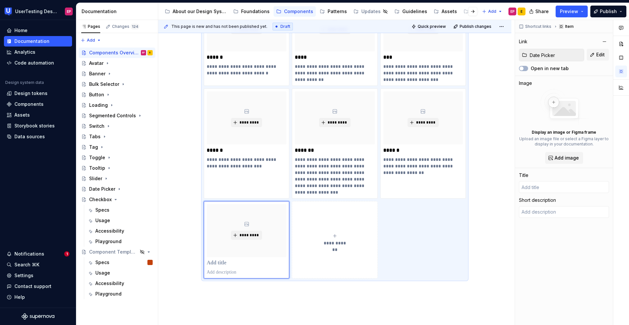
type textarea "*"
type input "Date Picker"
type textarea "A visual way to choose a date using a calendar view."
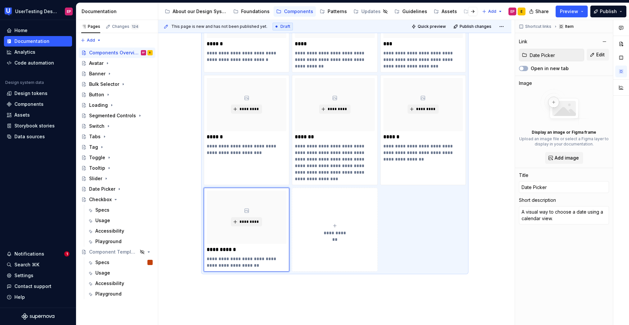
scroll to position [457, 0]
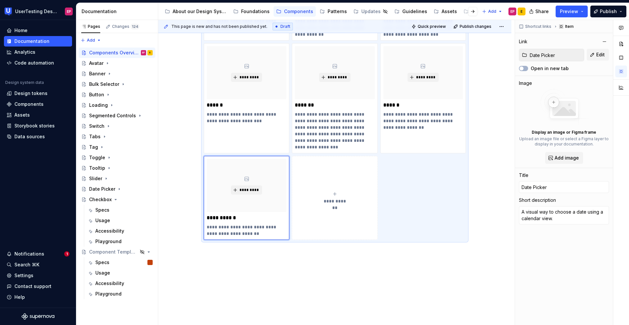
click at [342, 204] on span "**********" at bounding box center [335, 201] width 29 height 7
type textarea "*"
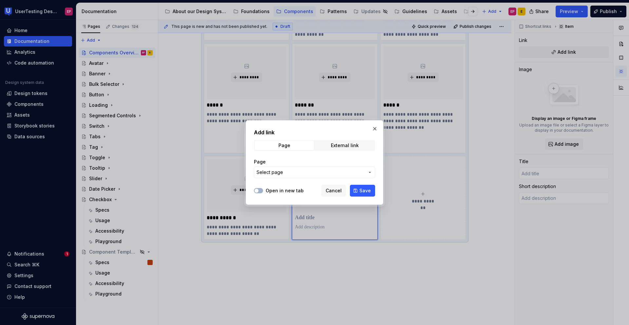
click at [301, 171] on span "Select page" at bounding box center [311, 172] width 108 height 7
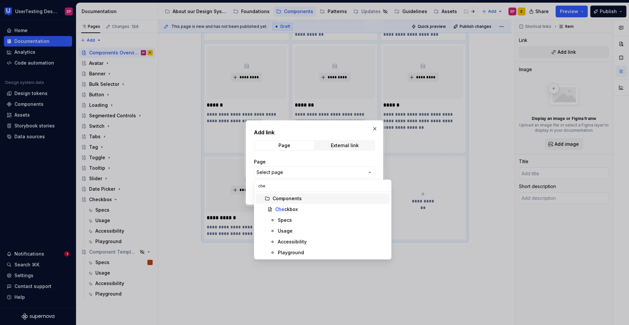
type input "chec"
click at [291, 207] on div "Chec kbox" at bounding box center [286, 209] width 23 height 7
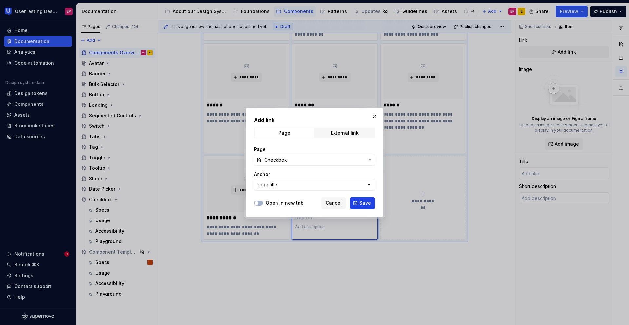
click at [362, 201] on span "Save" at bounding box center [364, 203] width 11 height 7
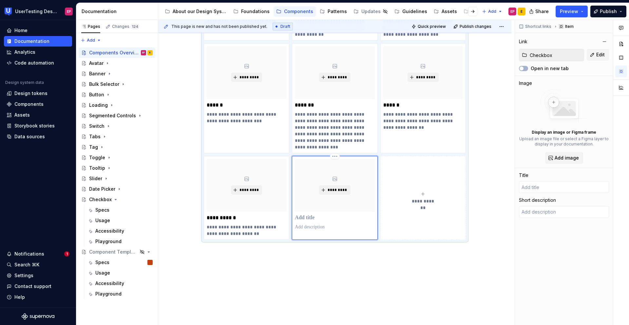
type textarea "*"
type input "Checkbox"
type textarea "A checkbox is a square input that lets users select or deselect options."
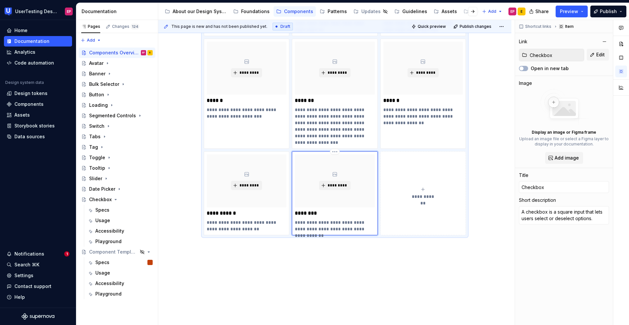
scroll to position [465, 0]
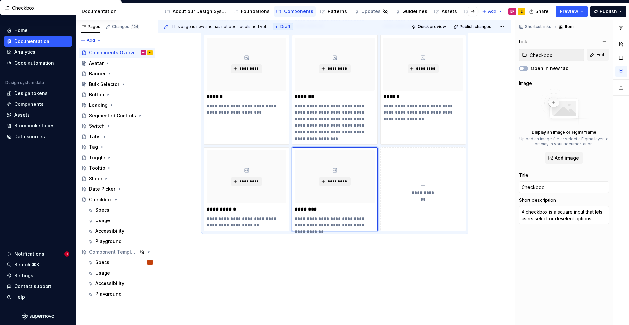
click at [398, 215] on button "**********" at bounding box center [423, 189] width 86 height 84
type textarea "*"
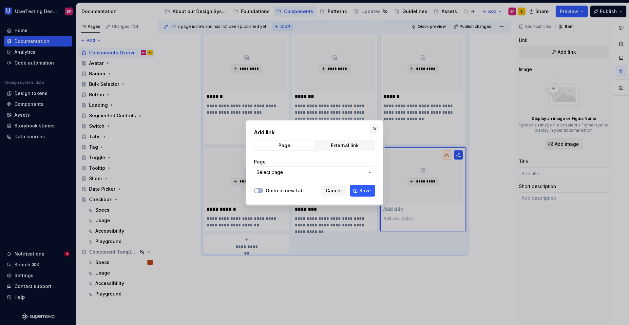
click at [375, 128] on button "button" at bounding box center [374, 128] width 9 height 9
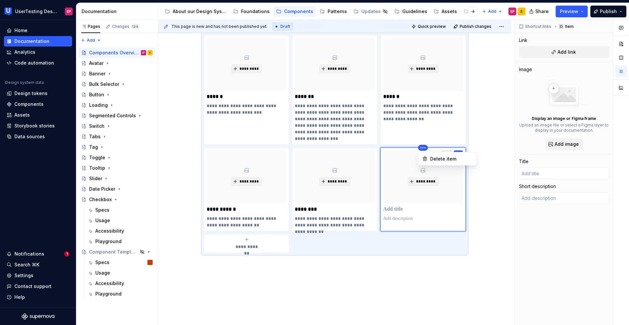
click at [424, 144] on html "UserTesting Design System EP Home Documentation Analytics Code automation Desig…" at bounding box center [314, 162] width 629 height 325
click at [430, 156] on div "Delete item" at bounding box center [451, 159] width 43 height 7
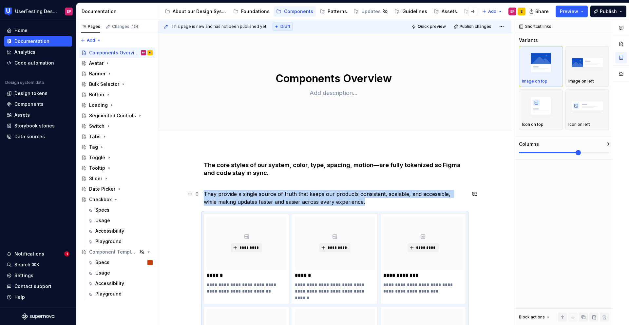
scroll to position [0, 0]
click at [489, 41] on span "Edit header" at bounding box center [489, 44] width 26 height 7
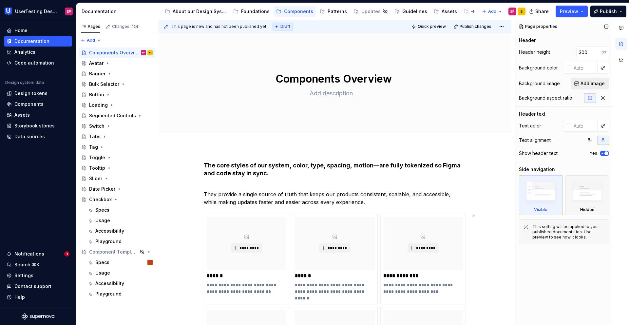
click at [582, 85] on span "Add image" at bounding box center [593, 83] width 24 height 7
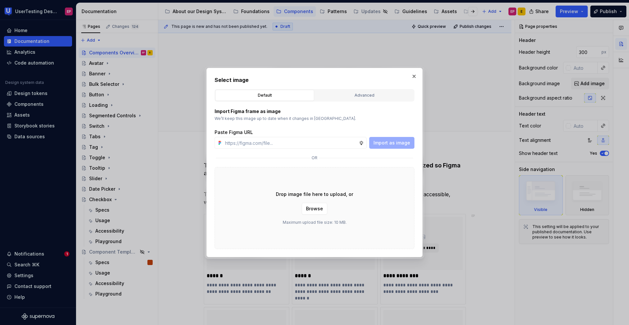
type textarea "*"
type input "[URL][DOMAIN_NAME]"
click at [388, 142] on span "Import as image" at bounding box center [391, 143] width 37 height 7
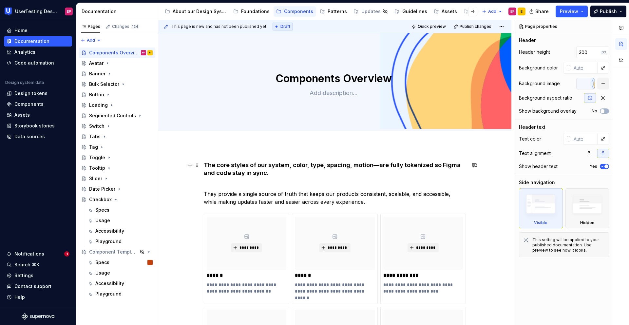
scroll to position [0, 0]
type textarea "*"
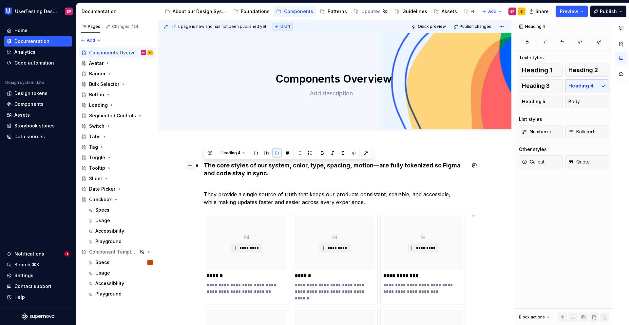
drag, startPoint x: 281, startPoint y: 172, endPoint x: 190, endPoint y: 164, distance: 90.8
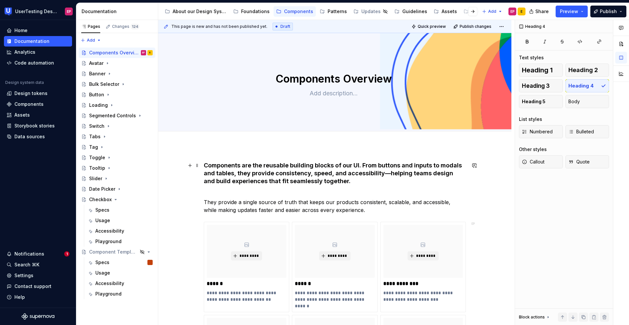
click at [386, 176] on h4 "Components are the reusable building blocks of our UI. From buttons and inputs …" at bounding box center [335, 177] width 262 height 31
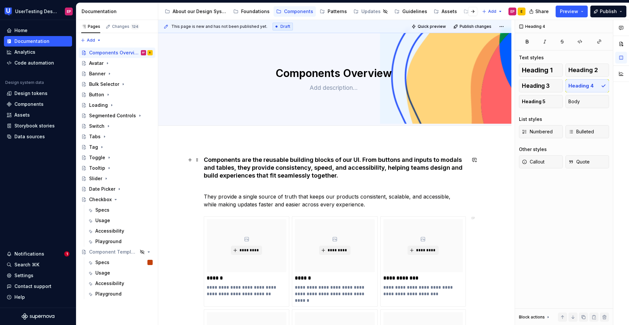
scroll to position [7, 0]
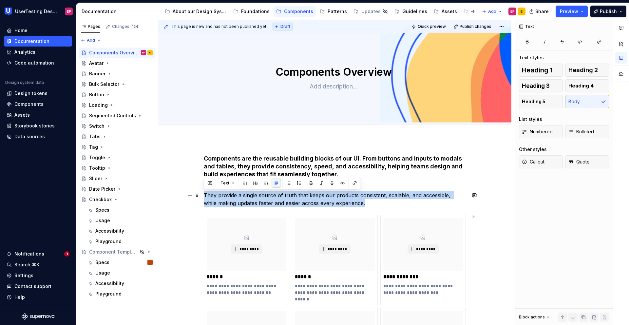
drag, startPoint x: 338, startPoint y: 203, endPoint x: 204, endPoint y: 195, distance: 133.9
click at [204, 195] on p "They provide a single source of truth that keeps our products consistent, scala…" at bounding box center [335, 199] width 262 height 16
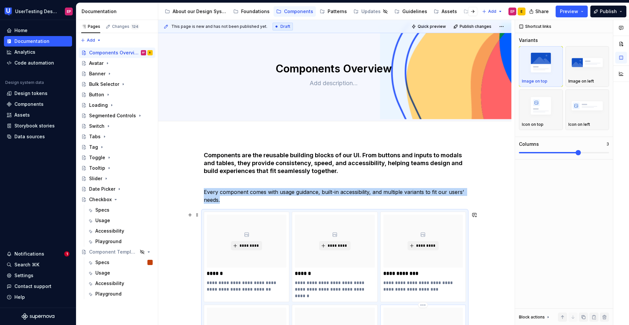
scroll to position [0, 0]
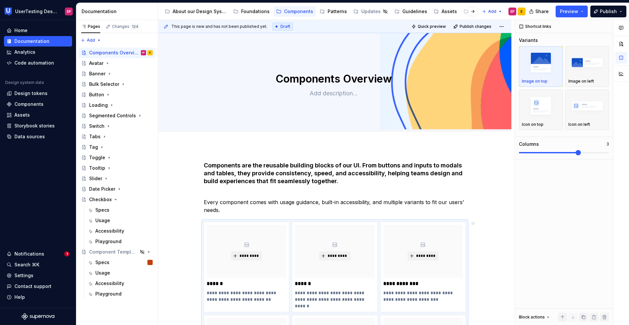
type textarea "*"
